Goal: Task Accomplishment & Management: Use online tool/utility

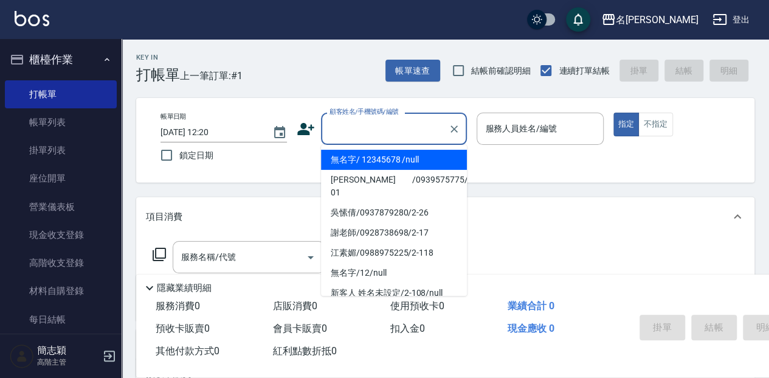
drag, startPoint x: 357, startPoint y: 128, endPoint x: 366, endPoint y: 139, distance: 14.2
click at [357, 128] on input "顧客姓名/手機號碼/編號" at bounding box center [384, 128] width 117 height 21
drag, startPoint x: 379, startPoint y: 153, endPoint x: 514, endPoint y: 136, distance: 136.7
click at [379, 153] on li "無名字/ 12345678 /null" at bounding box center [394, 160] width 146 height 20
type input "無名字/ 12345678 /null"
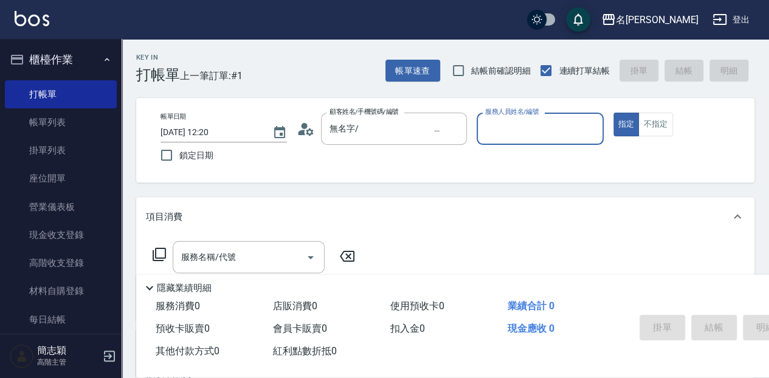
click at [515, 133] on input "服務人員姓名/編號" at bounding box center [540, 128] width 116 height 21
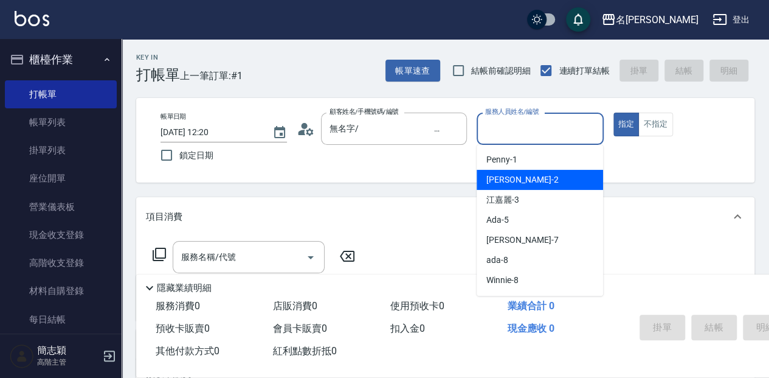
click at [525, 181] on div "[PERSON_NAME] -2" at bounding box center [540, 180] width 126 height 20
type input "[PERSON_NAME]-2"
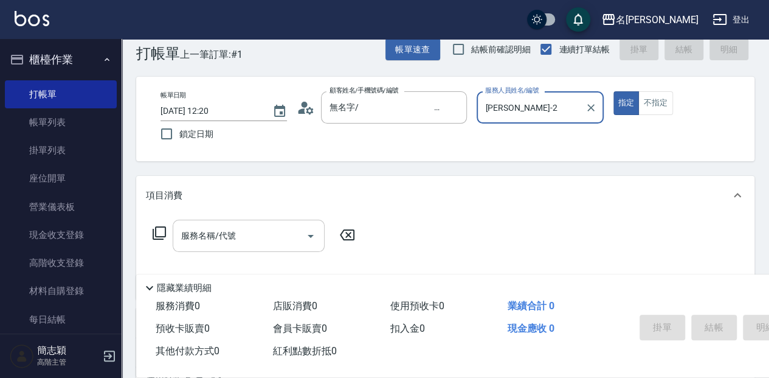
scroll to position [40, 0]
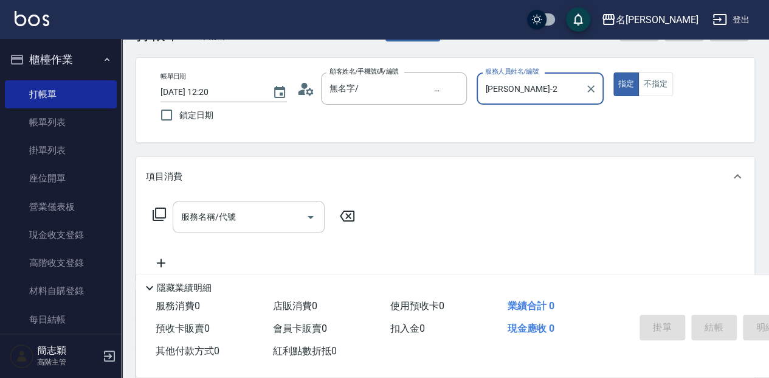
click at [222, 215] on div "服務名稱/代號 服務名稱/代號" at bounding box center [249, 217] width 152 height 32
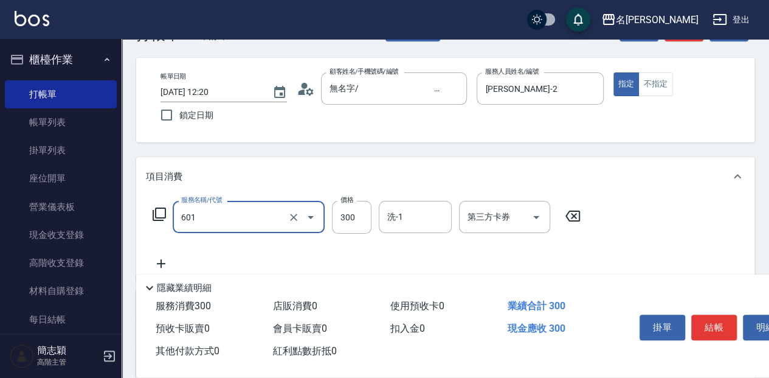
type input "自備護髮(601)"
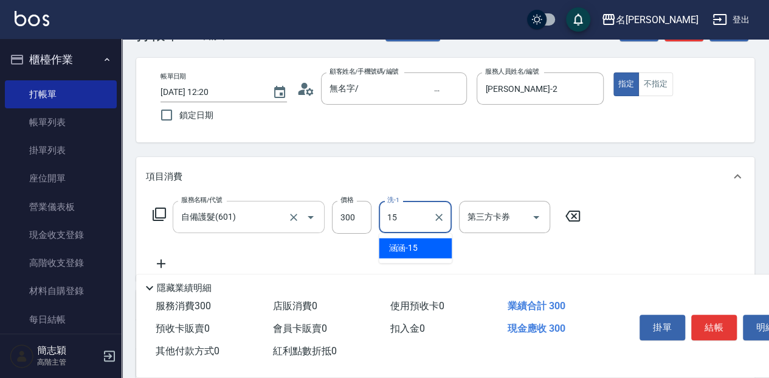
type input "涵涵-15"
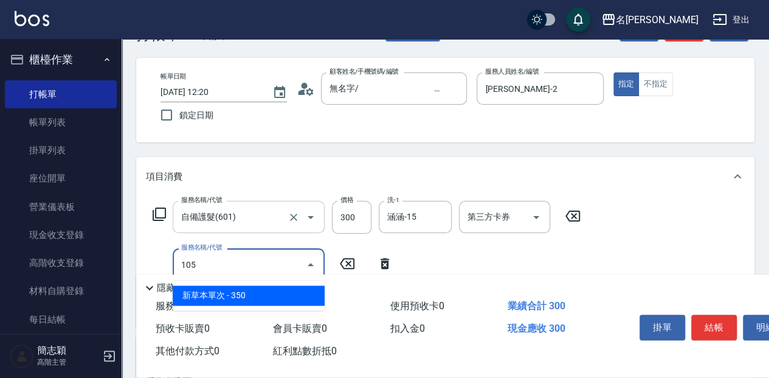
type input "新草本單次(105)"
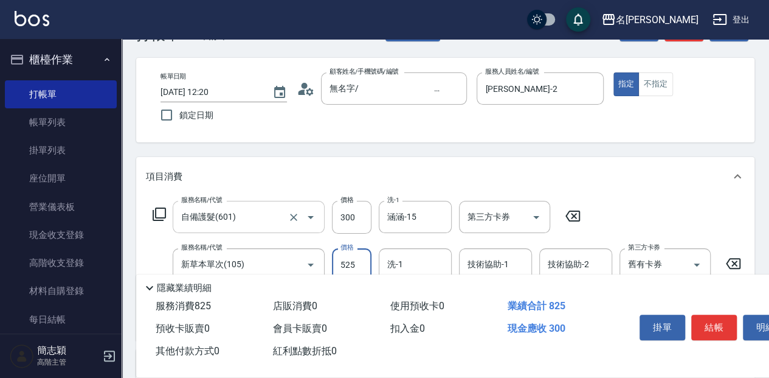
type input "525"
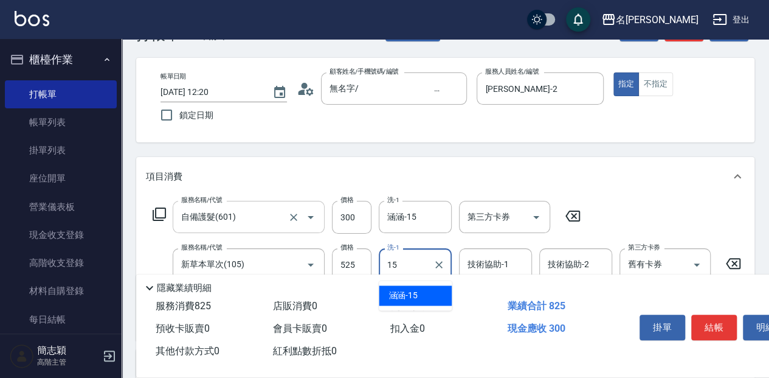
type input "涵涵-15"
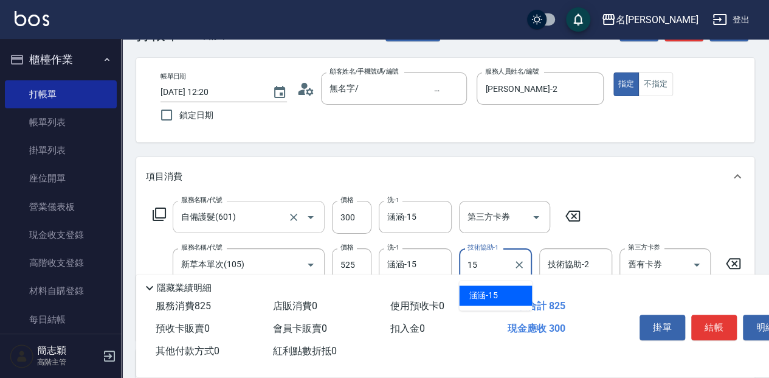
type input "涵涵-15"
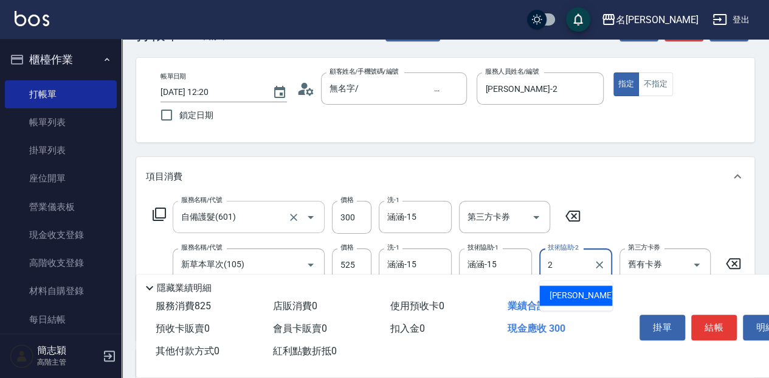
type input "[PERSON_NAME]-2"
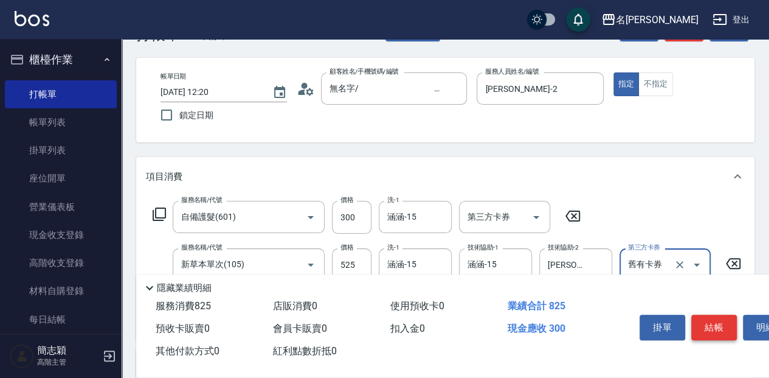
click at [723, 316] on button "結帳" at bounding box center [714, 327] width 46 height 26
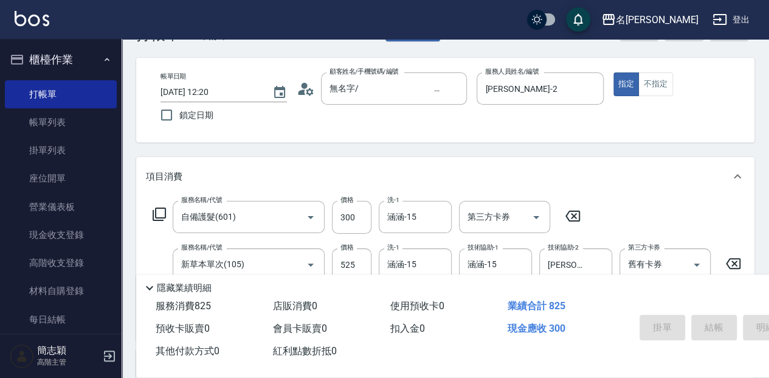
type input "[DATE] 12:52"
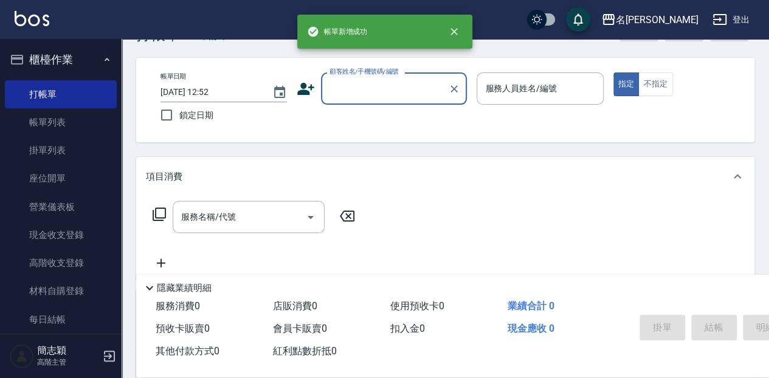
scroll to position [0, 0]
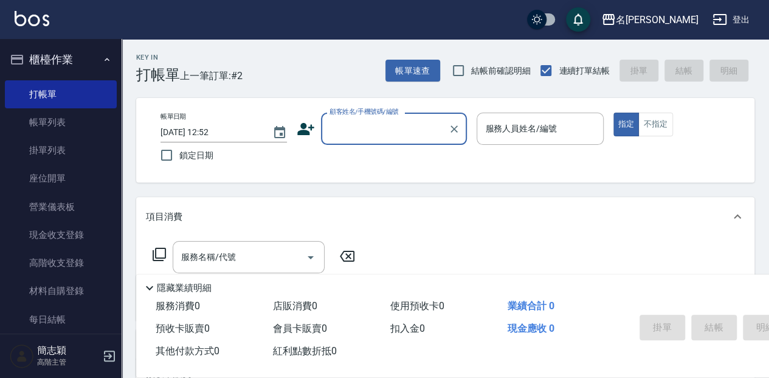
click at [342, 126] on input "顧客姓名/手機號碼/編號" at bounding box center [384, 128] width 117 height 21
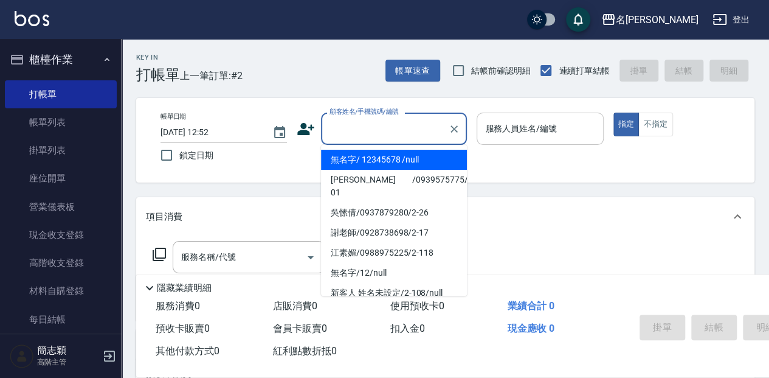
drag, startPoint x: 358, startPoint y: 164, endPoint x: 519, endPoint y: 135, distance: 163.6
click at [359, 163] on li "無名字/ 12345678 /null" at bounding box center [394, 160] width 146 height 20
type input "無名字/ 12345678 /null"
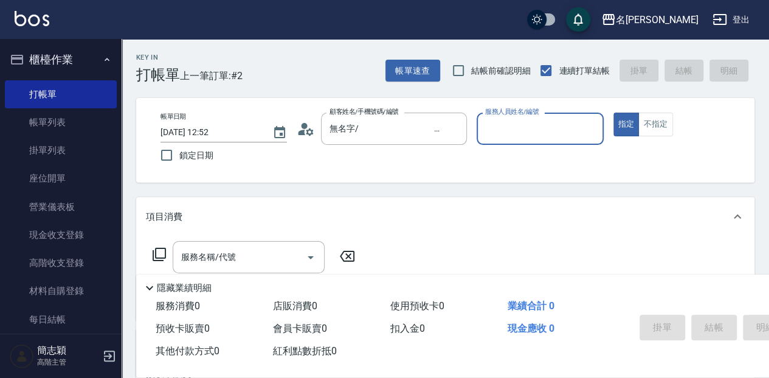
click at [523, 135] on input "服務人員姓名/編號" at bounding box center [540, 128] width 116 height 21
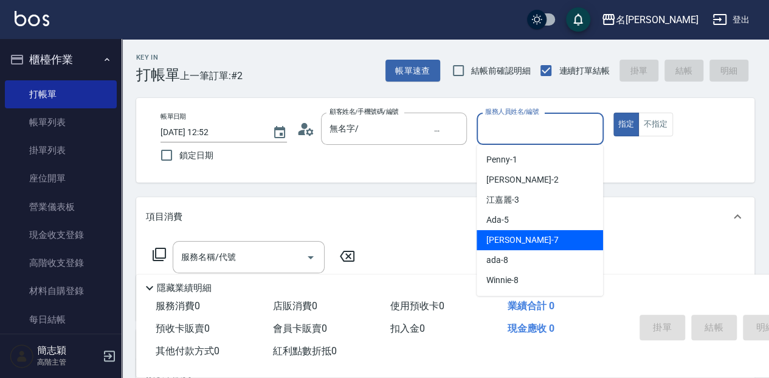
click at [522, 236] on div "[PERSON_NAME] -7" at bounding box center [540, 240] width 126 height 20
type input "[PERSON_NAME]-7"
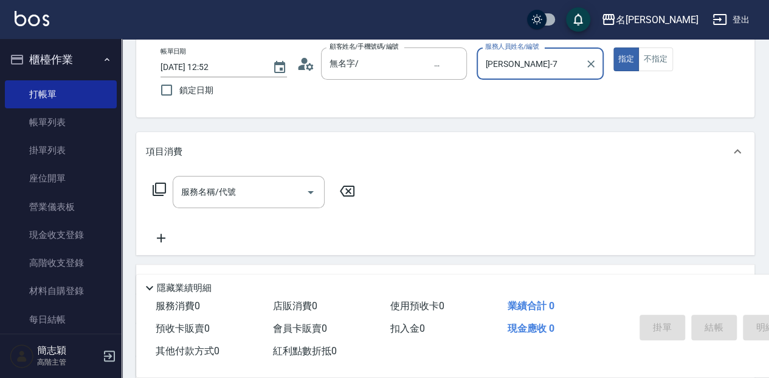
scroll to position [81, 0]
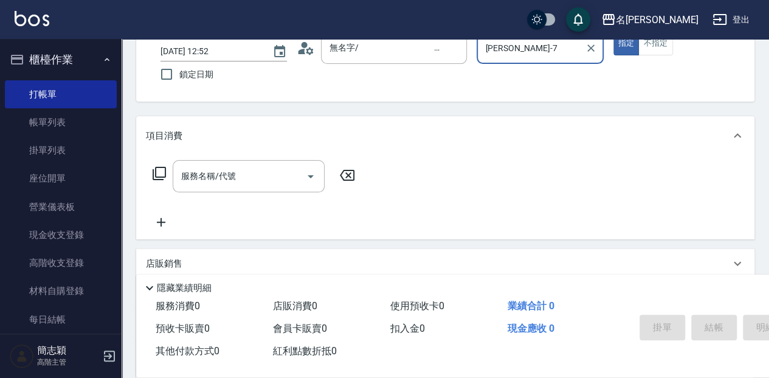
click at [226, 176] on div "服務名稱/代號 服務名稱/代號" at bounding box center [249, 176] width 152 height 32
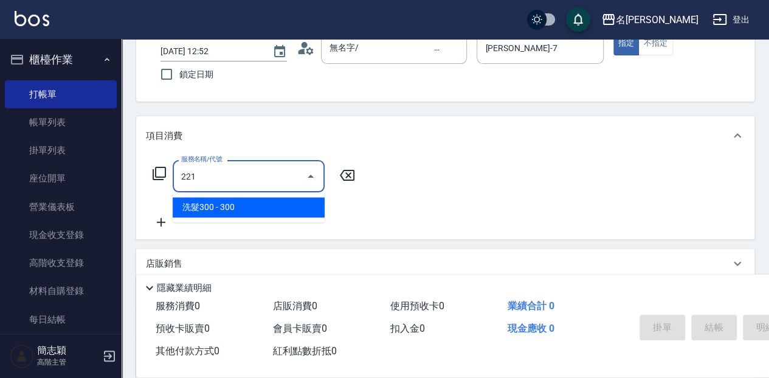
type input "洗髮300(221)"
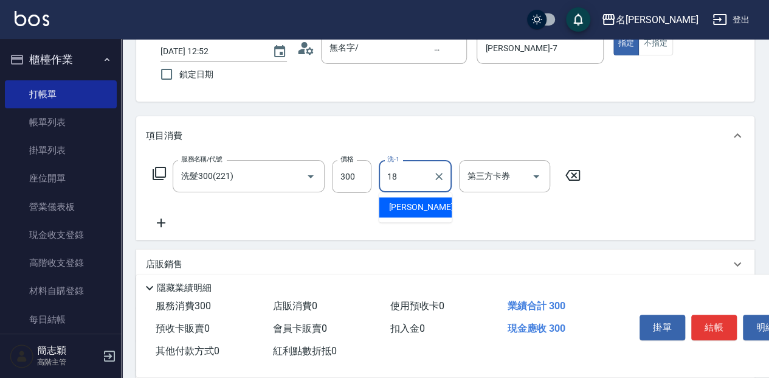
type input "[PERSON_NAME]-18"
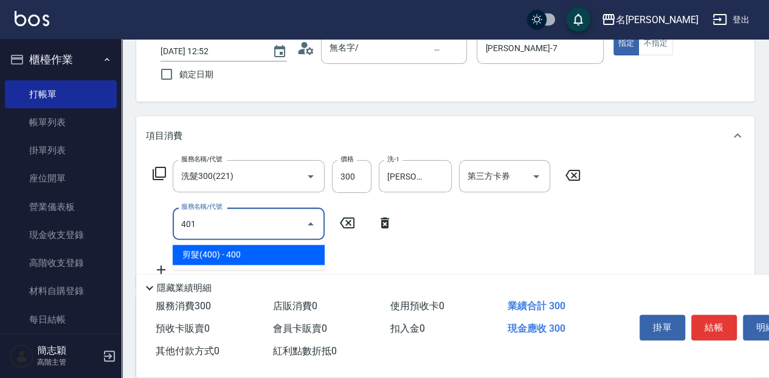
type input "剪髮(400)(401)"
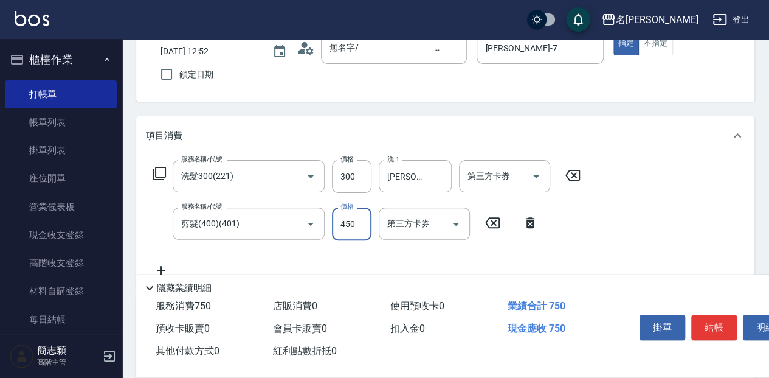
type input "450"
drag, startPoint x: 725, startPoint y: 322, endPoint x: 713, endPoint y: 316, distance: 12.8
click at [725, 322] on button "結帳" at bounding box center [714, 327] width 46 height 26
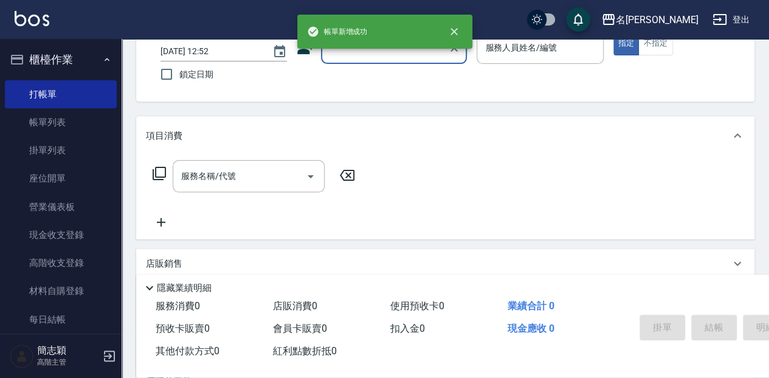
scroll to position [0, 0]
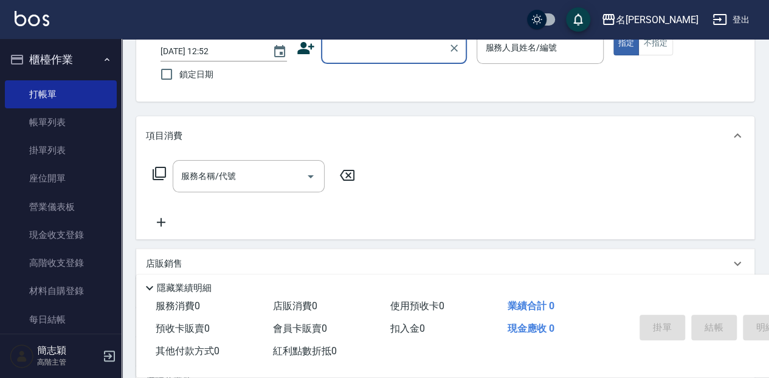
click at [379, 57] on input "顧客姓名/手機號碼/編號" at bounding box center [384, 47] width 117 height 21
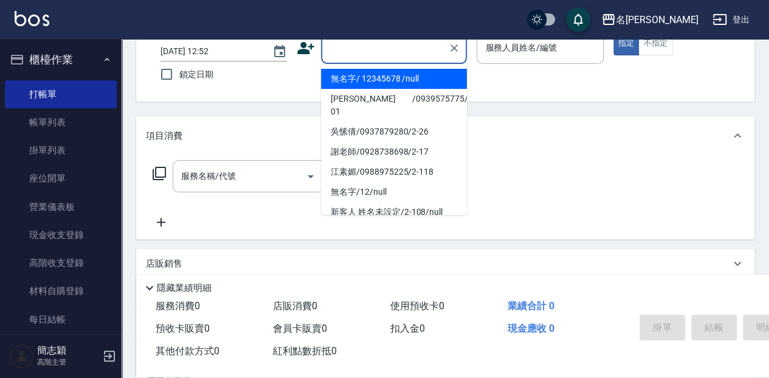
click at [362, 79] on li "無名字/ 12345678 /null" at bounding box center [394, 79] width 146 height 20
type input "無名字/ 12345678 /null"
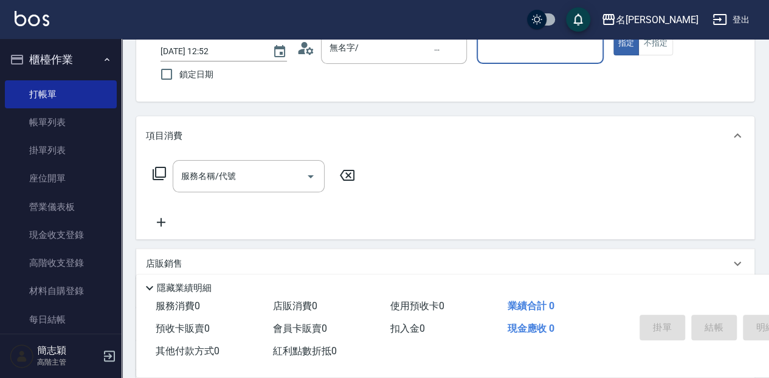
click at [517, 52] on input "服務人員姓名/編號" at bounding box center [540, 47] width 116 height 21
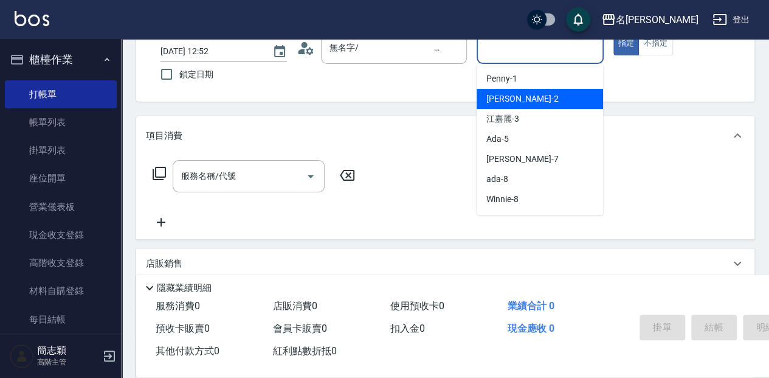
click at [512, 100] on div "[PERSON_NAME] -2" at bounding box center [540, 99] width 126 height 20
type input "[PERSON_NAME]-2"
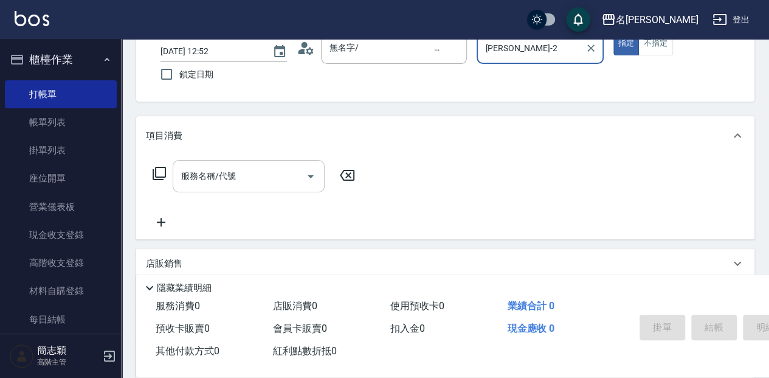
drag, startPoint x: 217, startPoint y: 181, endPoint x: 246, endPoint y: 174, distance: 29.5
click at [219, 180] on div "服務名稱/代號 服務名稱/代號" at bounding box center [249, 176] width 152 height 32
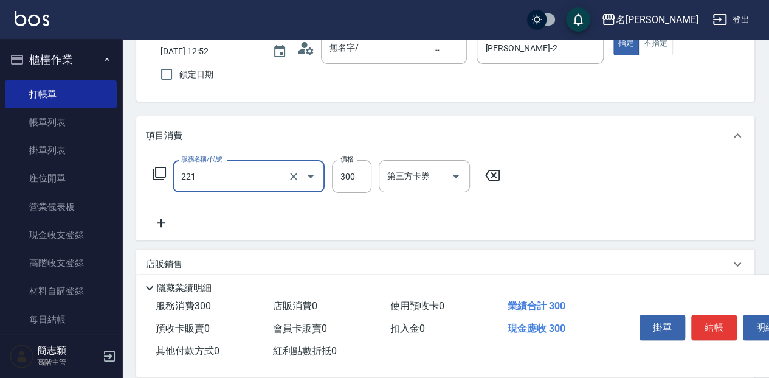
type input "洗髮300(221)"
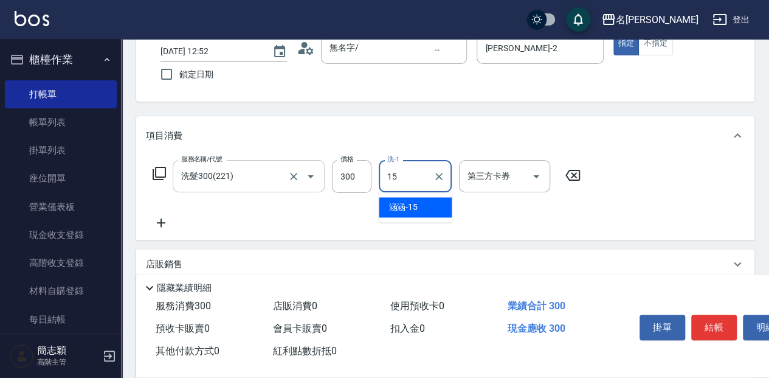
type input "涵涵-15"
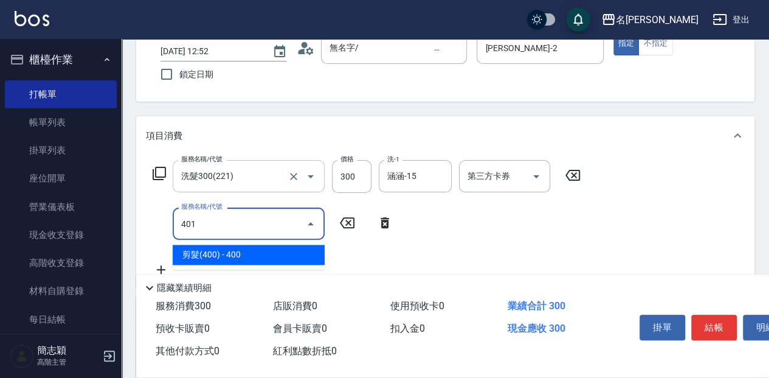
type input "剪髮(400)(401)"
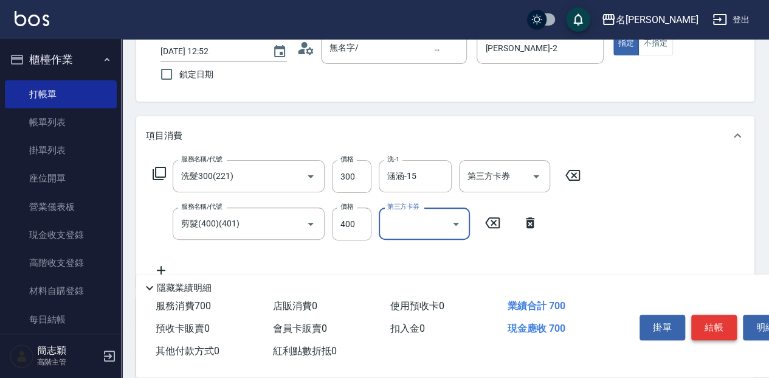
click at [717, 326] on button "結帳" at bounding box center [714, 327] width 46 height 26
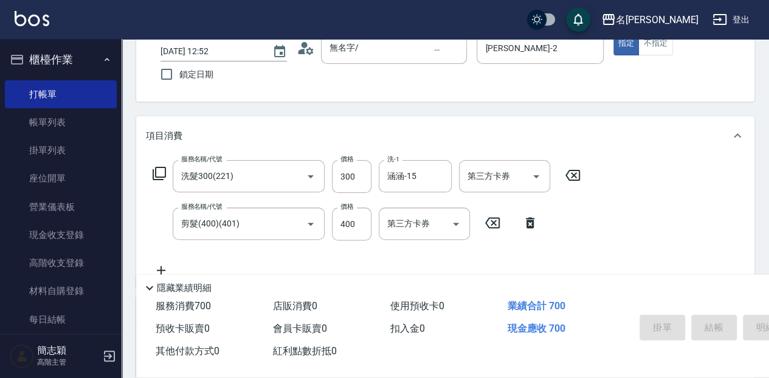
type input "[DATE] 12:53"
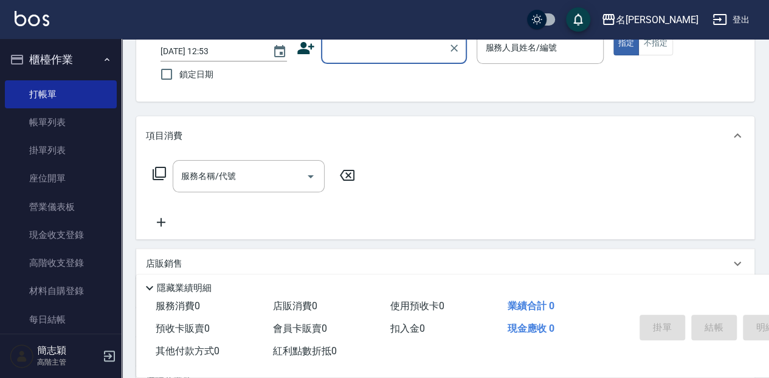
click at [350, 47] on input "顧客姓名/手機號碼/編號" at bounding box center [384, 47] width 117 height 21
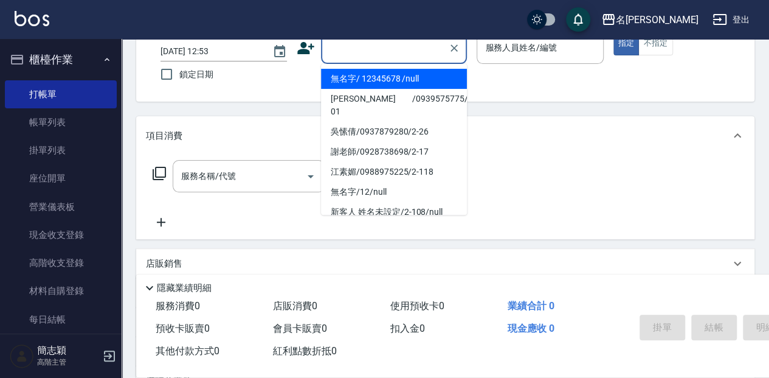
click at [356, 81] on li "無名字/ 12345678 /null" at bounding box center [394, 79] width 146 height 20
type input "無名字/ 12345678 /null"
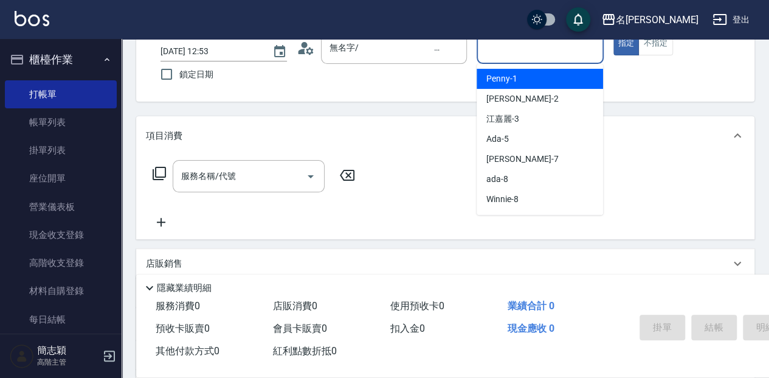
click at [500, 55] on input "服務人員姓名/編號" at bounding box center [540, 47] width 116 height 21
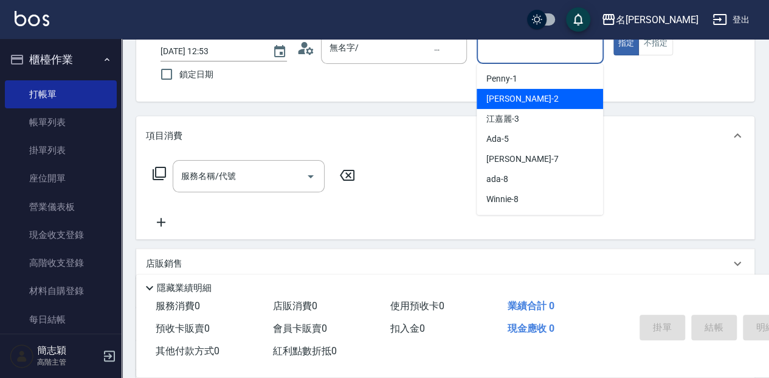
click at [489, 92] on span "[PERSON_NAME] -2" at bounding box center [522, 98] width 72 height 13
type input "[PERSON_NAME]-2"
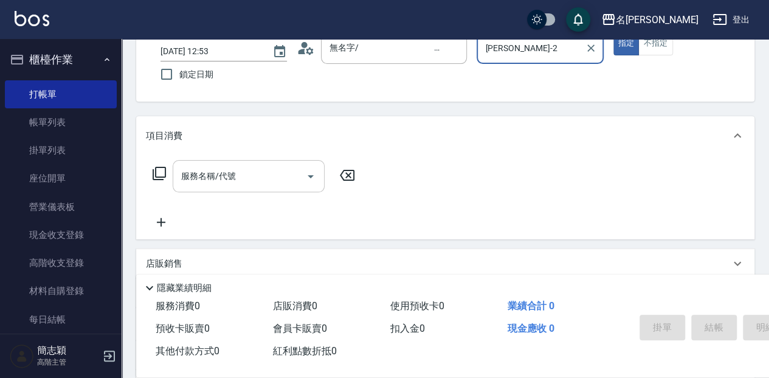
click at [223, 175] on div "服務名稱/代號 服務名稱/代號" at bounding box center [249, 176] width 152 height 32
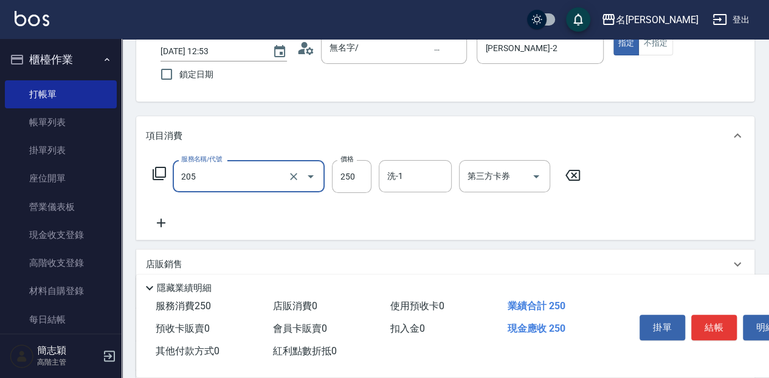
type input "洗髮(250)(205)"
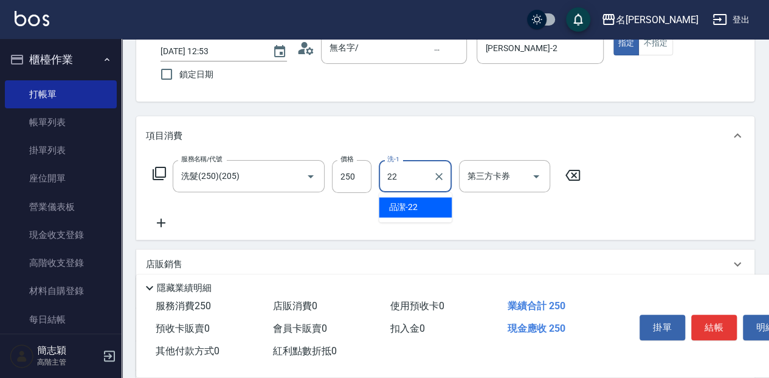
type input "品潔-22"
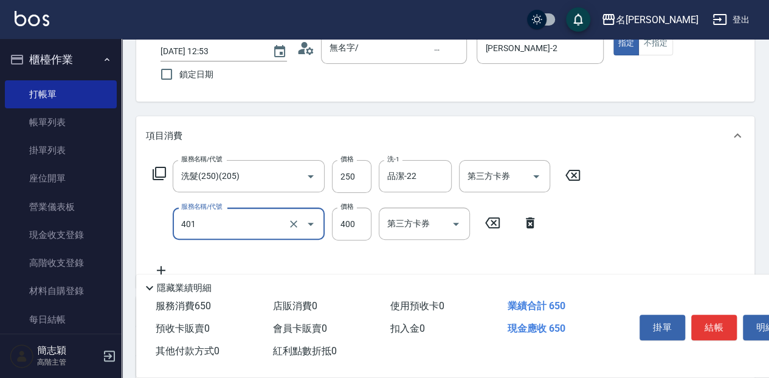
type input "剪髮(400)(401)"
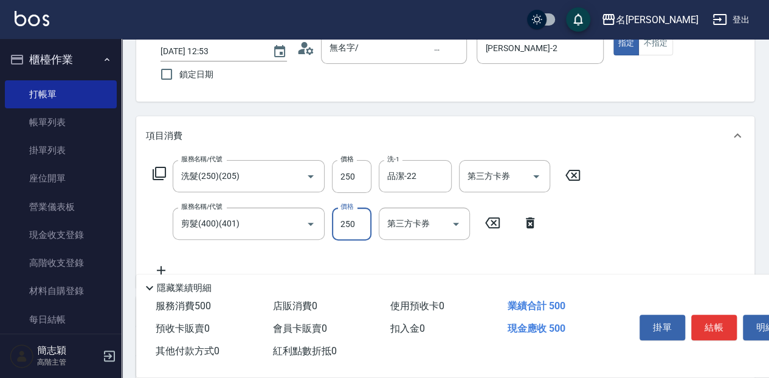
type input "250"
click at [688, 322] on div "掛單 結帳 明細" at bounding box center [714, 328] width 159 height 38
click at [712, 329] on button "結帳" at bounding box center [714, 327] width 46 height 26
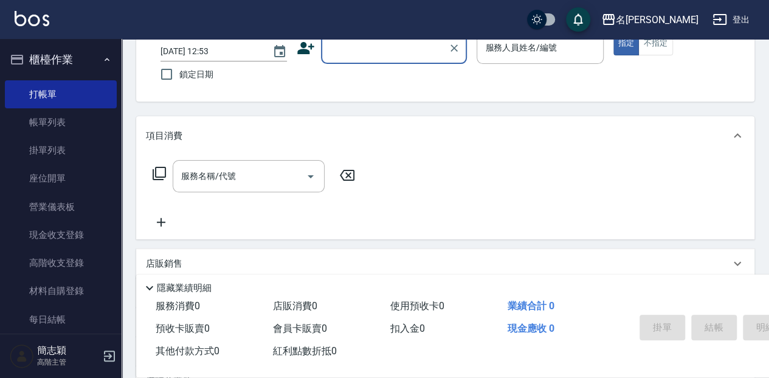
click at [358, 55] on input "顧客姓名/手機號碼/編號" at bounding box center [384, 47] width 117 height 21
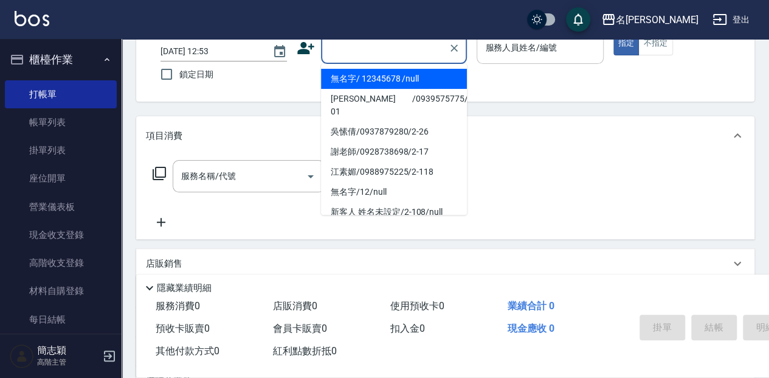
drag, startPoint x: 383, startPoint y: 78, endPoint x: 517, endPoint y: 57, distance: 135.3
click at [384, 77] on li "無名字/ 12345678 /null" at bounding box center [394, 79] width 146 height 20
type input "無名字/ 12345678 /null"
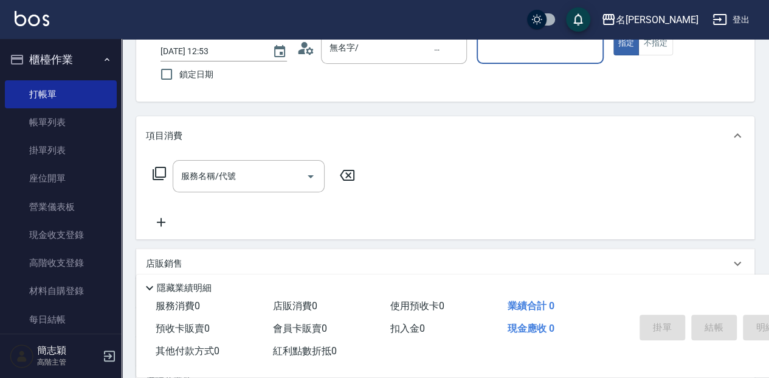
click at [519, 52] on input "服務人員姓名/編號" at bounding box center [540, 47] width 116 height 21
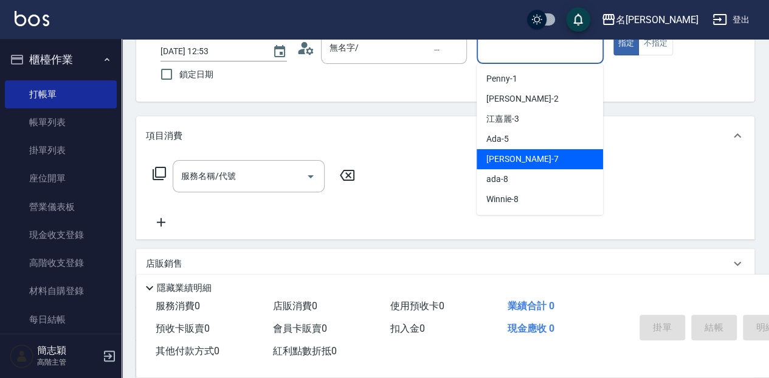
click at [530, 159] on div "[PERSON_NAME] -7" at bounding box center [540, 159] width 126 height 20
type input "[PERSON_NAME]-7"
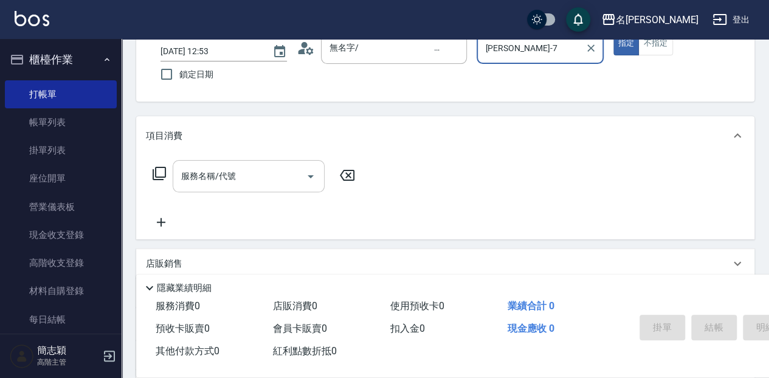
click at [249, 182] on input "服務名稱/代號" at bounding box center [239, 175] width 123 height 21
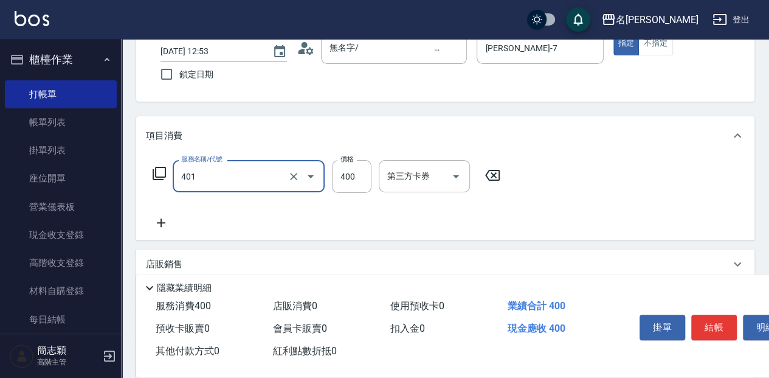
type input "剪髮(400)(401)"
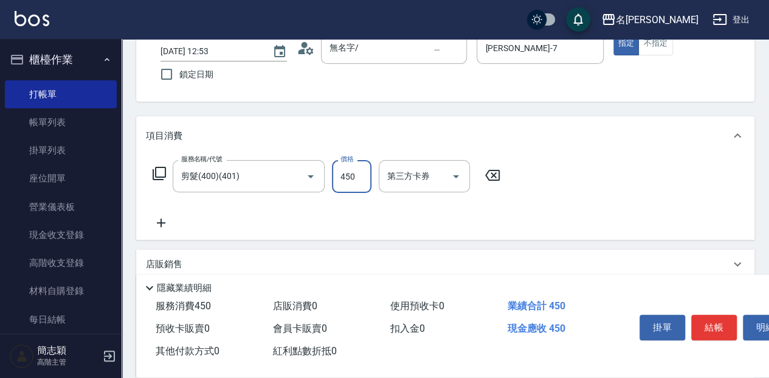
type input "450"
click at [719, 314] on button "結帳" at bounding box center [714, 327] width 46 height 26
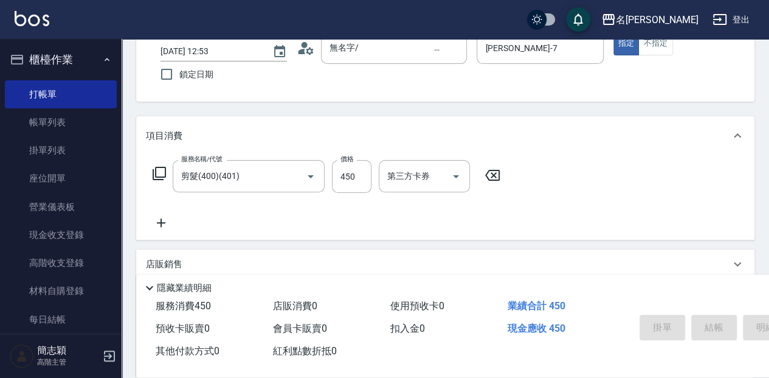
type input "[DATE] 12:54"
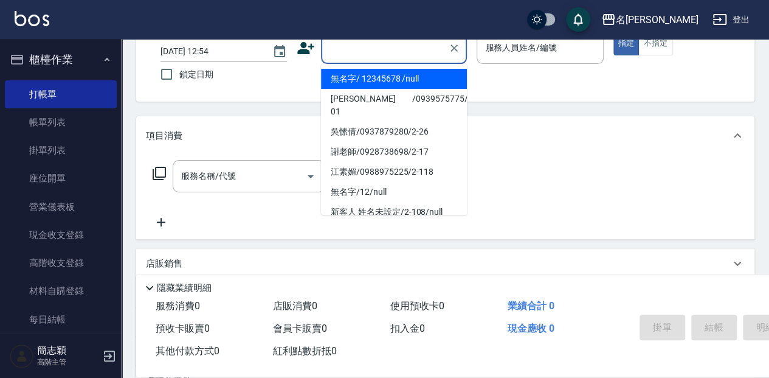
click at [365, 57] on input "顧客姓名/手機號碼/編號" at bounding box center [384, 47] width 117 height 21
click at [357, 73] on li "無名字/ 12345678 /null" at bounding box center [394, 79] width 146 height 20
type input "無名字/ 12345678 /null"
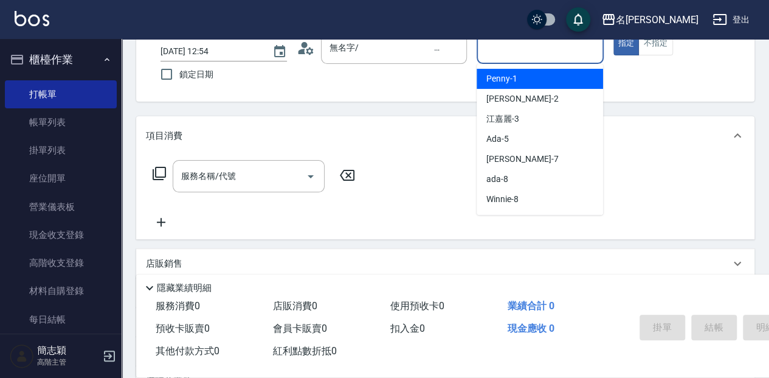
click at [504, 56] on input "服務人員姓名/編號" at bounding box center [540, 47] width 116 height 21
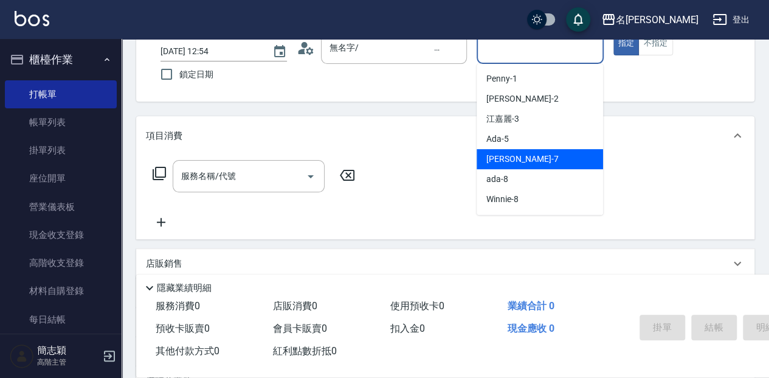
click at [558, 151] on div "[PERSON_NAME] -7" at bounding box center [540, 159] width 126 height 20
type input "[PERSON_NAME]-7"
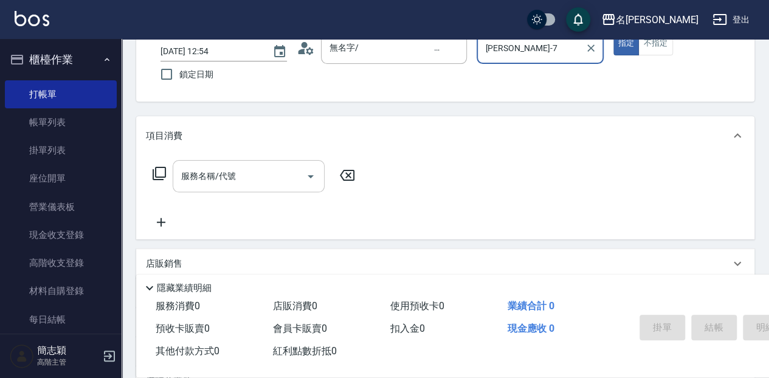
click at [233, 168] on input "服務名稱/代號" at bounding box center [239, 175] width 123 height 21
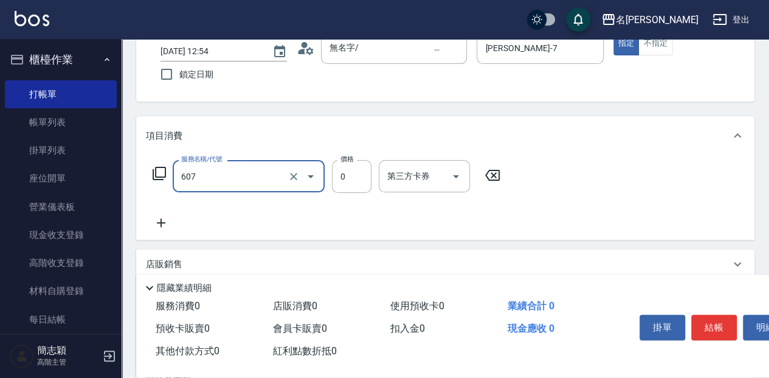
type input "魚子單次0(607)"
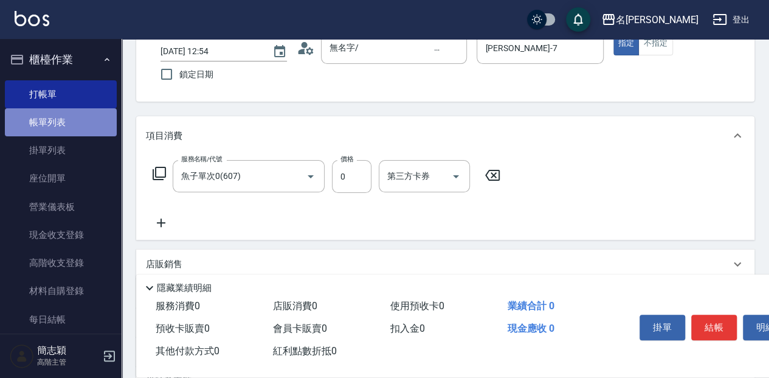
click at [73, 113] on link "帳單列表" at bounding box center [61, 122] width 112 height 28
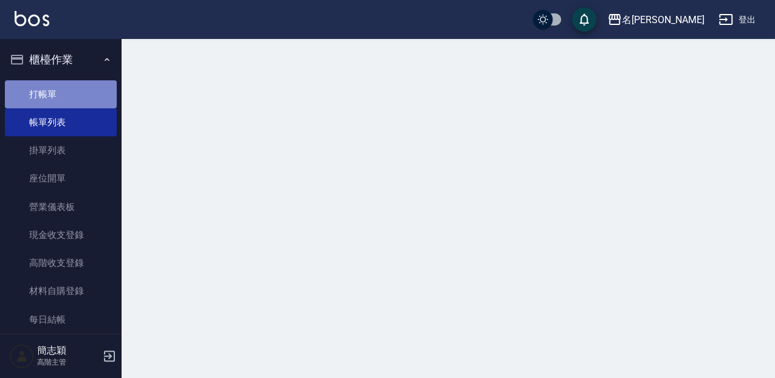
click at [76, 97] on link "打帳單" at bounding box center [61, 94] width 112 height 28
